Goal: Navigation & Orientation: Find specific page/section

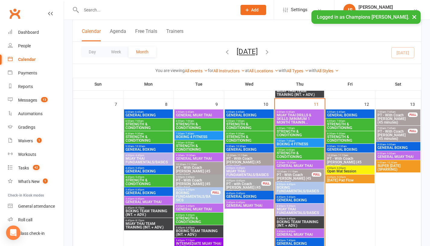
scroll to position [204, 0]
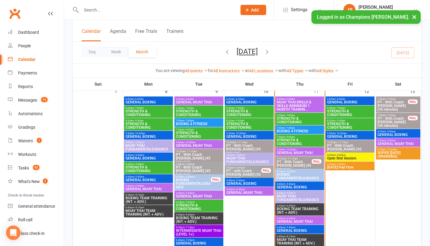
click at [298, 187] on span "GENERAL BOXING" at bounding box center [299, 188] width 46 height 4
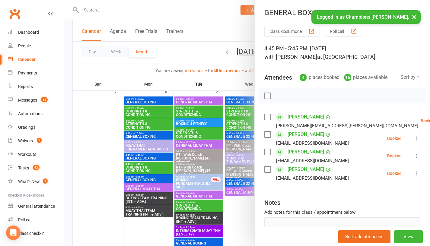
click at [240, 212] on div at bounding box center [247, 123] width 366 height 246
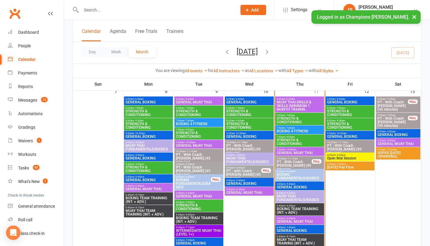
click at [288, 210] on span "BOXING TEAM TRAINING (INT. + ADV.)" at bounding box center [299, 210] width 46 height 7
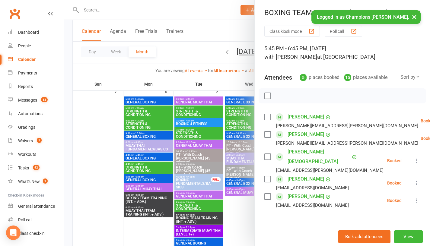
click at [299, 174] on link "[PERSON_NAME]" at bounding box center [306, 179] width 37 height 10
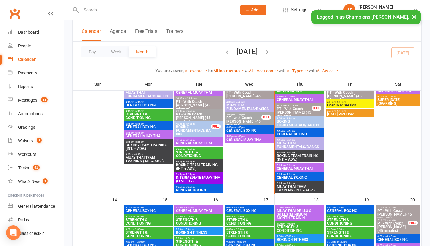
scroll to position [256, 0]
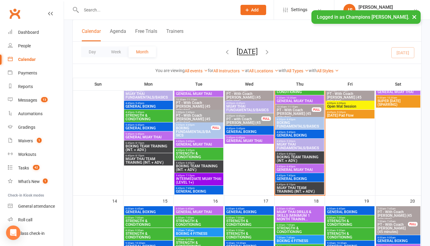
click at [284, 178] on span "GENERAL BOXING" at bounding box center [299, 179] width 46 height 4
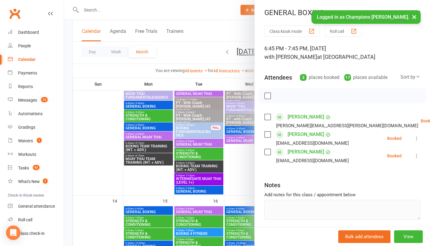
click at [243, 170] on div at bounding box center [247, 123] width 366 height 246
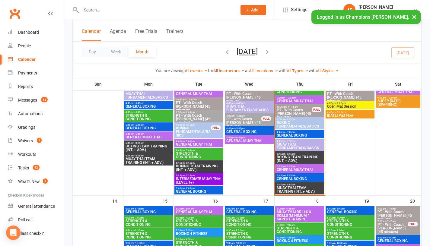
click at [307, 135] on span "GENERAL BOXING" at bounding box center [299, 136] width 46 height 4
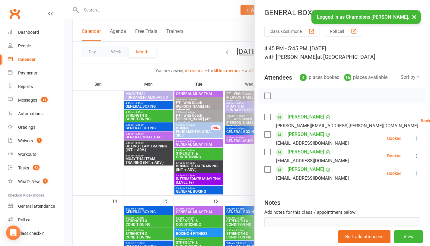
click at [247, 162] on div at bounding box center [247, 123] width 366 height 246
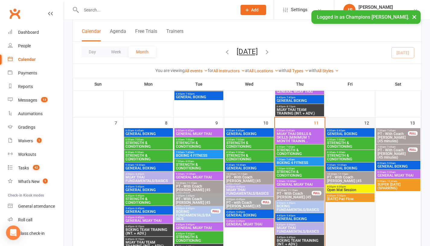
scroll to position [172, 0]
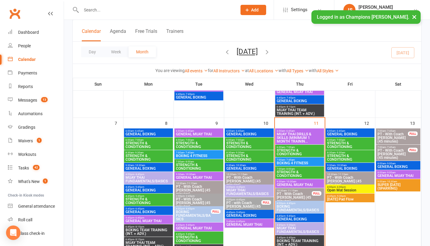
click at [353, 134] on span "GENERAL BOXING" at bounding box center [350, 134] width 46 height 4
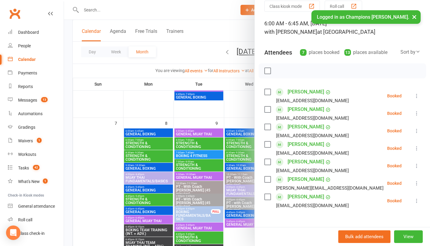
scroll to position [24, 0]
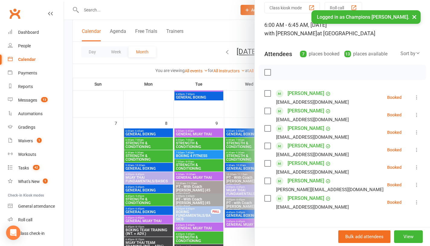
click at [245, 100] on div at bounding box center [247, 123] width 366 height 246
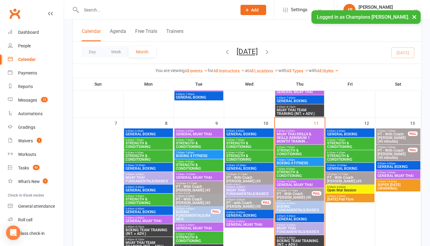
click at [361, 165] on span "9:30am - 10:30am" at bounding box center [350, 165] width 46 height 3
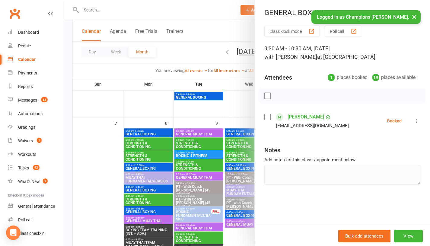
click at [247, 95] on div at bounding box center [247, 123] width 366 height 246
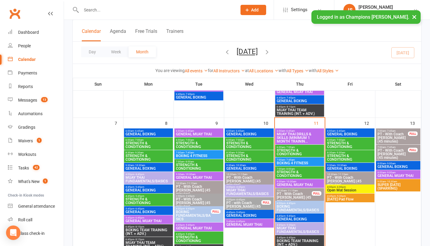
click at [394, 175] on span "GENERAL MUAY THAI" at bounding box center [398, 176] width 42 height 4
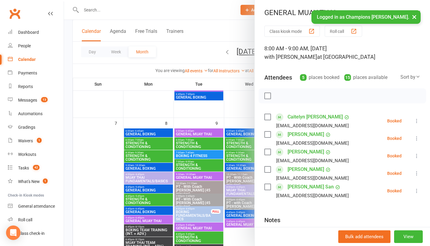
click at [114, 78] on div at bounding box center [247, 123] width 366 height 246
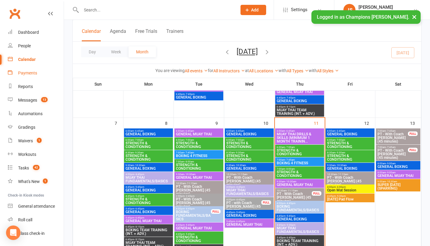
click at [30, 71] on div "Payments" at bounding box center [27, 73] width 19 height 5
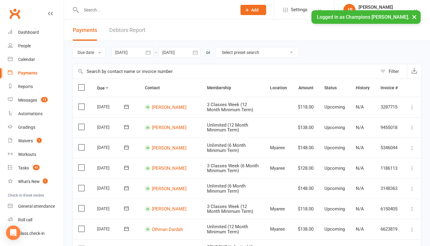
click at [392, 72] on div "Filter" at bounding box center [394, 71] width 10 height 7
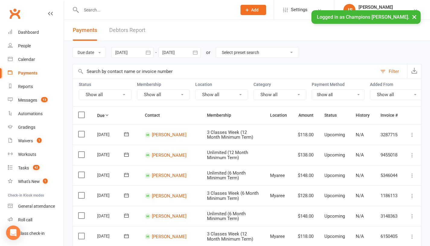
click at [390, 73] on div "Filter" at bounding box center [394, 71] width 10 height 7
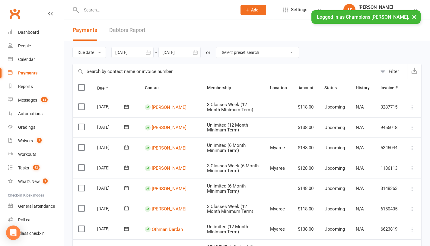
click at [391, 70] on div "Filter" at bounding box center [394, 71] width 10 height 7
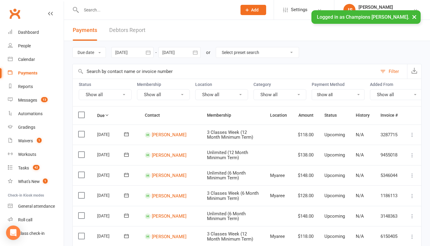
click at [127, 96] on button "Show all" at bounding box center [105, 94] width 53 height 11
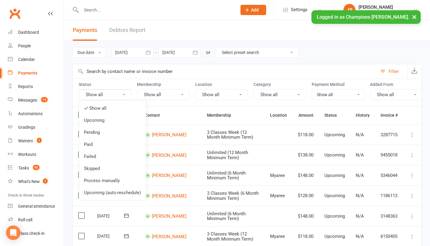
click at [174, 96] on button "Show all" at bounding box center [163, 94] width 53 height 11
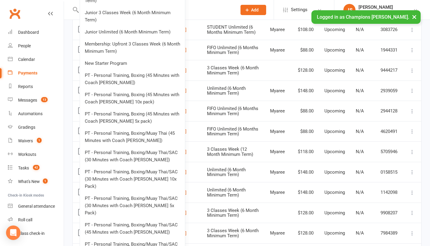
scroll to position [248, 0]
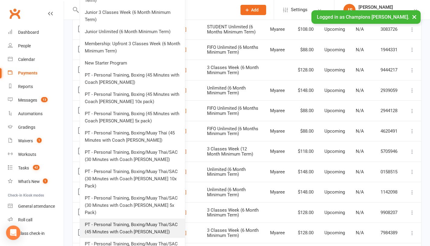
click at [152, 219] on link "PT - Personal Training, Boxing/Muay Thai/SAC (45 Minutes with Coach Jordan)" at bounding box center [132, 228] width 105 height 19
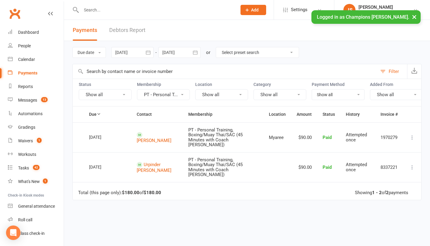
click at [413, 140] on icon at bounding box center [412, 138] width 6 height 6
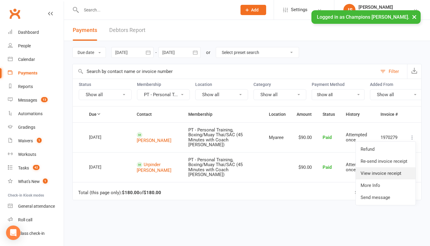
click at [370, 176] on link "View invoice receipt" at bounding box center [386, 174] width 60 height 12
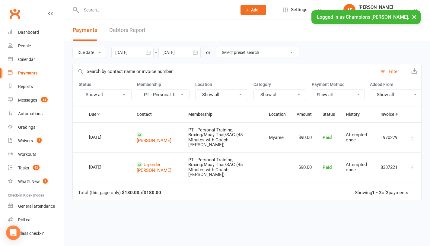
click at [169, 94] on button "PT - Personal T..." at bounding box center [163, 94] width 53 height 11
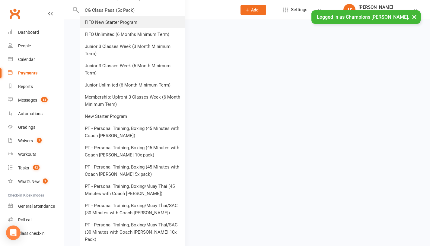
scroll to position [196, 0]
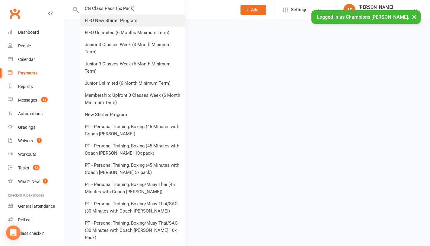
click at [112, 166] on link "PT - Personal Training, Boxing (45 Minutes with Coach Owen 5x pack)" at bounding box center [132, 168] width 105 height 19
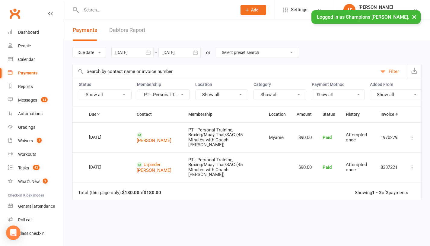
click at [118, 93] on button "Show all" at bounding box center [105, 94] width 53 height 11
click at [165, 94] on button "PT - Personal T..." at bounding box center [163, 94] width 53 height 11
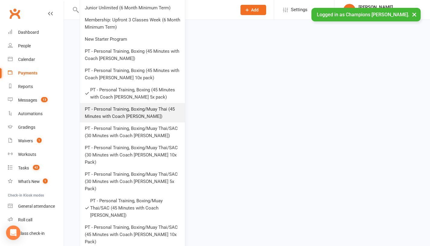
scroll to position [273, 0]
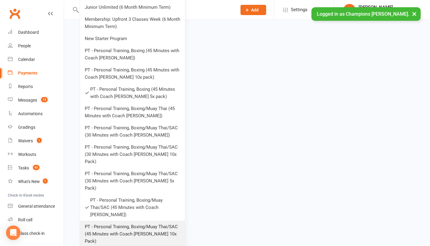
click at [152, 221] on link "PT - Personal Training, Boxing/Muay Thai/SAC (45 Minutes with Coach Jordan 10x …" at bounding box center [132, 234] width 105 height 27
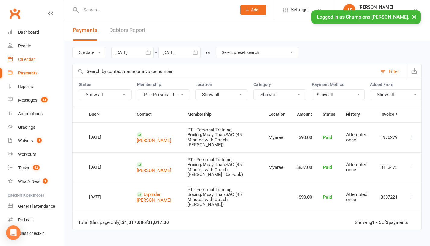
click at [31, 62] on link "Calendar" at bounding box center [36, 60] width 56 height 14
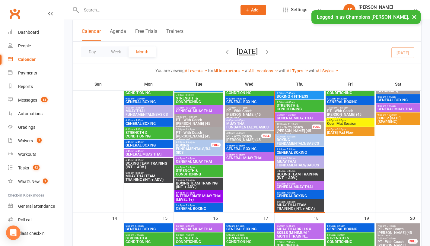
scroll to position [238, 0]
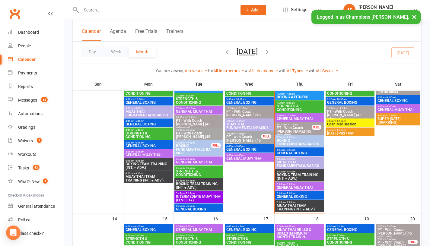
click at [291, 142] on span "BOXING FUNDAMENTALS/BASICS" at bounding box center [299, 142] width 46 height 7
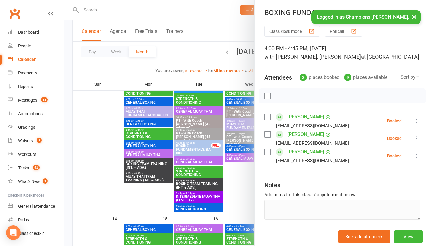
click at [247, 186] on div at bounding box center [247, 123] width 366 height 246
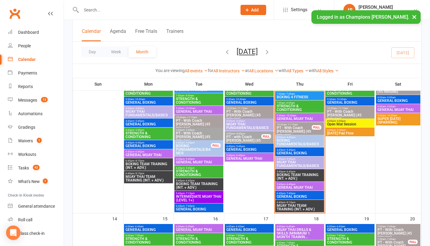
click at [301, 153] on span "GENERAL BOXING" at bounding box center [299, 154] width 46 height 4
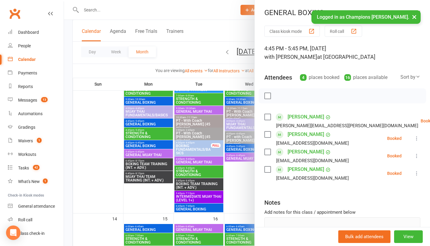
click at [245, 186] on div at bounding box center [247, 123] width 366 height 246
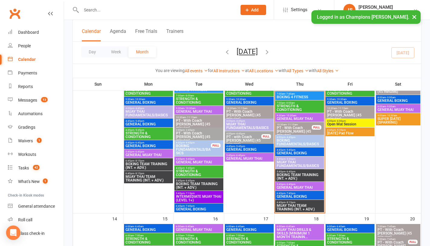
click at [297, 175] on span "BOXING TEAM TRAINING (INT. + ADV.)" at bounding box center [299, 176] width 46 height 7
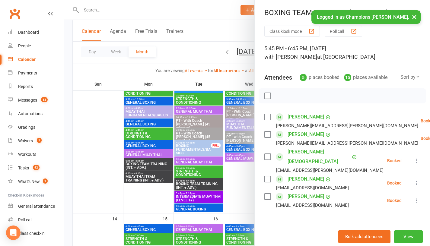
click at [251, 191] on div at bounding box center [247, 123] width 366 height 246
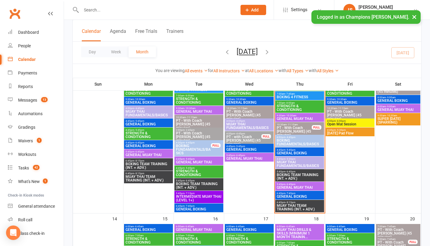
click at [286, 195] on span "GENERAL BOXING" at bounding box center [299, 197] width 46 height 4
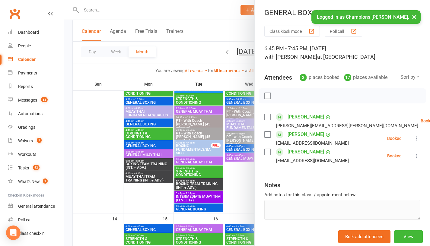
click at [239, 193] on div at bounding box center [247, 123] width 366 height 246
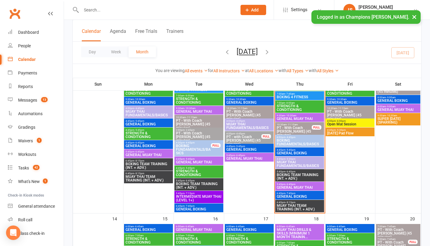
click at [286, 206] on span "MUAY THAI TEAM TRAINING (INT. + ADV.)" at bounding box center [299, 207] width 46 height 7
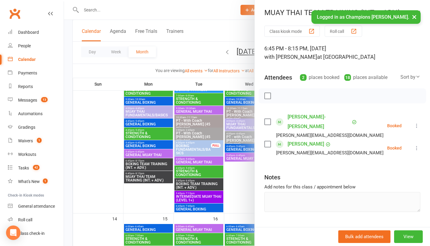
click at [235, 193] on div at bounding box center [247, 123] width 366 height 246
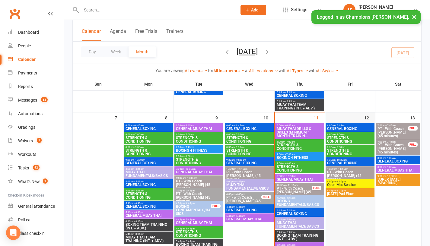
scroll to position [175, 0]
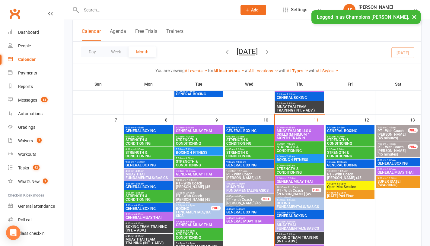
click at [347, 129] on span "6:00am - 6:45am" at bounding box center [350, 127] width 46 height 3
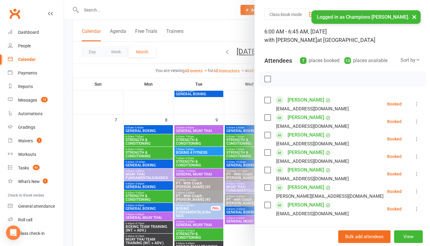
scroll to position [17, 0]
click at [239, 100] on div at bounding box center [247, 123] width 366 height 246
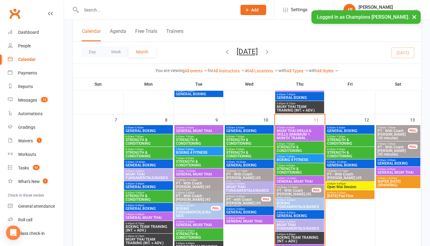
click at [349, 164] on span "GENERAL BOXING" at bounding box center [350, 166] width 46 height 4
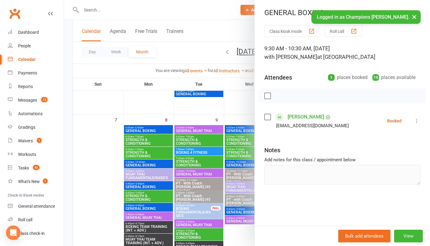
click at [233, 114] on div at bounding box center [247, 123] width 366 height 246
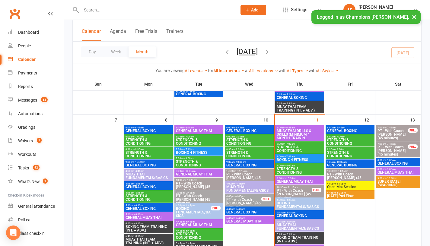
click at [388, 164] on span "GENERAL BOXING" at bounding box center [398, 164] width 42 height 4
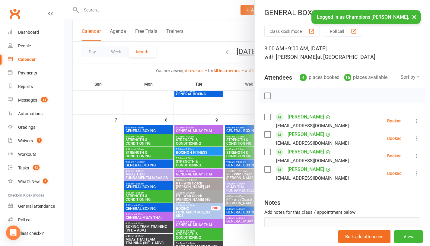
click at [246, 99] on div at bounding box center [247, 123] width 366 height 246
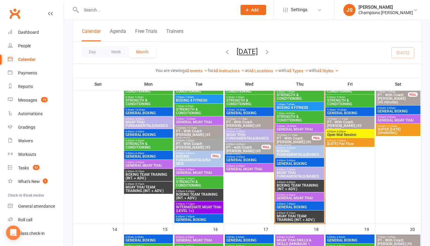
scroll to position [229, 0]
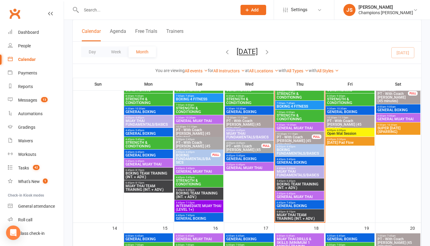
click at [293, 161] on span "GENERAL BOXING" at bounding box center [299, 163] width 46 height 4
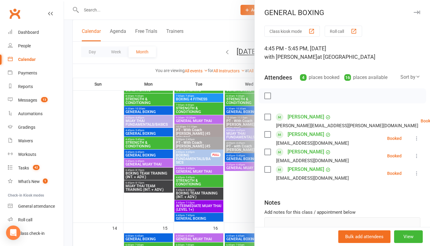
click at [241, 196] on div at bounding box center [247, 123] width 366 height 246
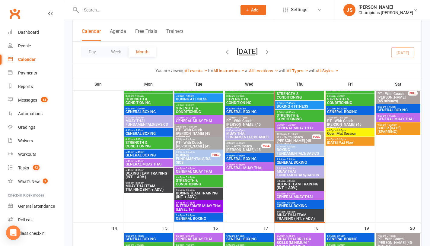
click at [306, 150] on span "BOXING FUNDAMENTALS/BASICS" at bounding box center [299, 151] width 46 height 7
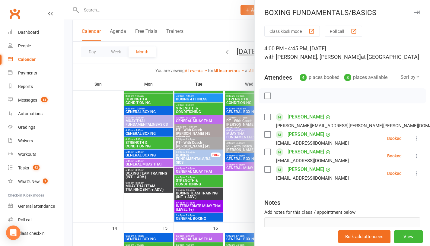
click at [236, 198] on div at bounding box center [247, 123] width 366 height 246
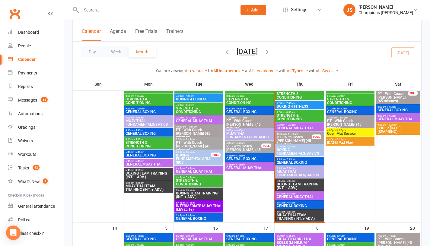
click at [298, 186] on span "BOXING TEAM TRAINING (INT. + ADV.)" at bounding box center [299, 186] width 46 height 7
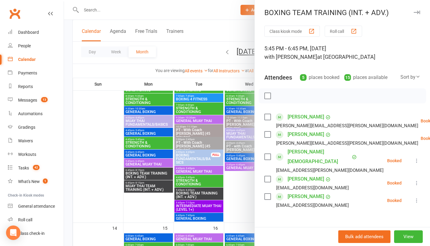
click at [228, 185] on div at bounding box center [247, 123] width 366 height 246
